Goal: Transaction & Acquisition: Purchase product/service

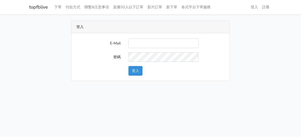
click at [166, 42] on input "E-Mail" at bounding box center [164, 44] width 70 height 10
type input "zhen8032@gmail.com"
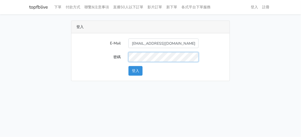
click at [129, 66] on button "登入" at bounding box center [136, 71] width 14 height 10
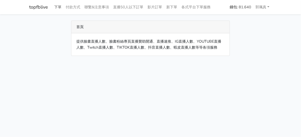
click at [57, 7] on link "下單" at bounding box center [57, 7] width 11 height 10
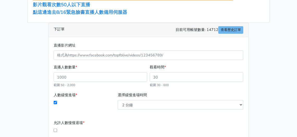
scroll to position [78, 0]
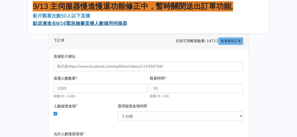
click at [90, 25] on span "點這邊進去8/16緊急臉書直播人數備用伺服器" at bounding box center [80, 23] width 94 height 6
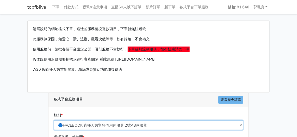
click at [105, 124] on select "🔵FACEBOOK 直播人數緊急備用伺服器 2號AB伺服器 🔵FACEBOOK 網軍專用貼文留言 安全保密 🔵FACEBOOK 直播人數緊急備用伺服器 J1 …" at bounding box center [149, 126] width 190 height 10
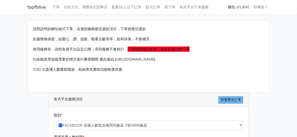
click at [54, 7] on link "下單" at bounding box center [55, 7] width 11 height 10
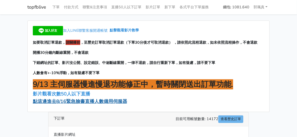
click at [77, 99] on span "點這邊進去8/16緊急臉書直播人數備用伺服器" at bounding box center [80, 102] width 94 height 6
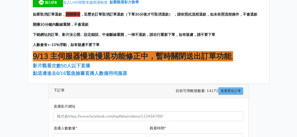
scroll to position [78, 0]
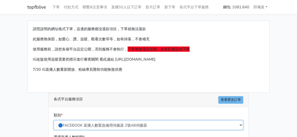
click at [96, 121] on select "🔵FACEBOOK 直播人數緊急備用伺服器 2號AB伺服器 🔵FACEBOOK 網軍專用貼文留言 安全保密 🔵FACEBOOK 直播人數緊急備用伺服器 J1 …" at bounding box center [149, 126] width 190 height 10
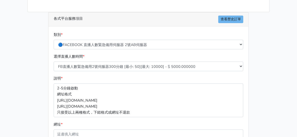
scroll to position [104, 0]
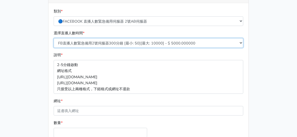
click at [104, 41] on select "FB直播人數緊急備用2號伺服器300分鐘 [最小: 50][最大: 10000] - $ 5000.000000 FB直播人數緊急備用2號伺服器60分鐘 [最…" at bounding box center [149, 43] width 190 height 10
click at [54, 38] on select "FB直播人數緊急備用2號伺服器300分鐘 [最小: 50][最大: 10000] - $ 5000.000000 FB直播人數緊急備用2號伺服器60分鐘 [最…" at bounding box center [149, 43] width 190 height 10
click at [105, 43] on select "FB直播人數緊急備用2號伺服器300分鐘 [最小: 50][最大: 10000] - $ 5000.000000 FB直播人數緊急備用2號伺服器60分鐘 [最…" at bounding box center [149, 43] width 190 height 10
select select "578"
click at [54, 38] on select "FB直播人數緊急備用2號伺服器300分鐘 [最小: 50][最大: 10000] - $ 5000.000000 FB直播人數緊急備用2號伺服器60分鐘 [最…" at bounding box center [149, 43] width 190 height 10
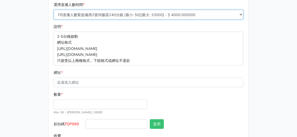
scroll to position [156, 0]
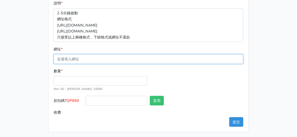
click at [70, 63] on input "網址 *" at bounding box center [149, 60] width 190 height 10
paste input "[URL][DOMAIN_NAME]"
type input "[URL][DOMAIN_NAME]"
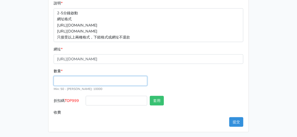
click at [67, 76] on input "數量 *" at bounding box center [101, 81] width 94 height 10
type input "2"
type input "100"
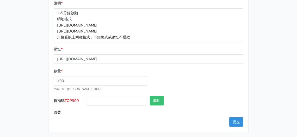
type input "400.000"
click at [96, 111] on input "400.000" at bounding box center [165, 113] width 158 height 10
click at [239, 123] on button "提交" at bounding box center [237, 123] width 14 height 10
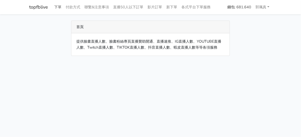
click at [61, 6] on link "下單" at bounding box center [57, 7] width 11 height 10
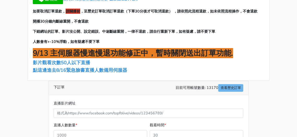
scroll to position [78, 0]
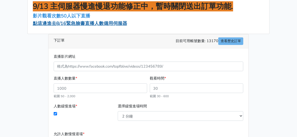
click at [93, 25] on span "點這邊進去8/16緊急臉書直播人數備用伺服器" at bounding box center [80, 23] width 94 height 6
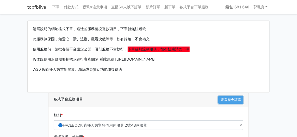
click at [235, 103] on link "查看歷史訂單" at bounding box center [231, 101] width 25 height 8
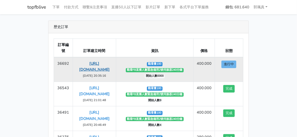
click at [104, 65] on link "https://www.facebook.com/moto588/videos/1173551207961231?locale=zh_TW" at bounding box center [94, 66] width 31 height 11
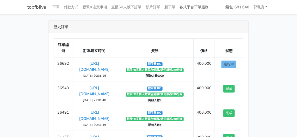
click at [211, 3] on link "各式平台下單服務" at bounding box center [194, 7] width 33 height 10
